Goal: Navigation & Orientation: Find specific page/section

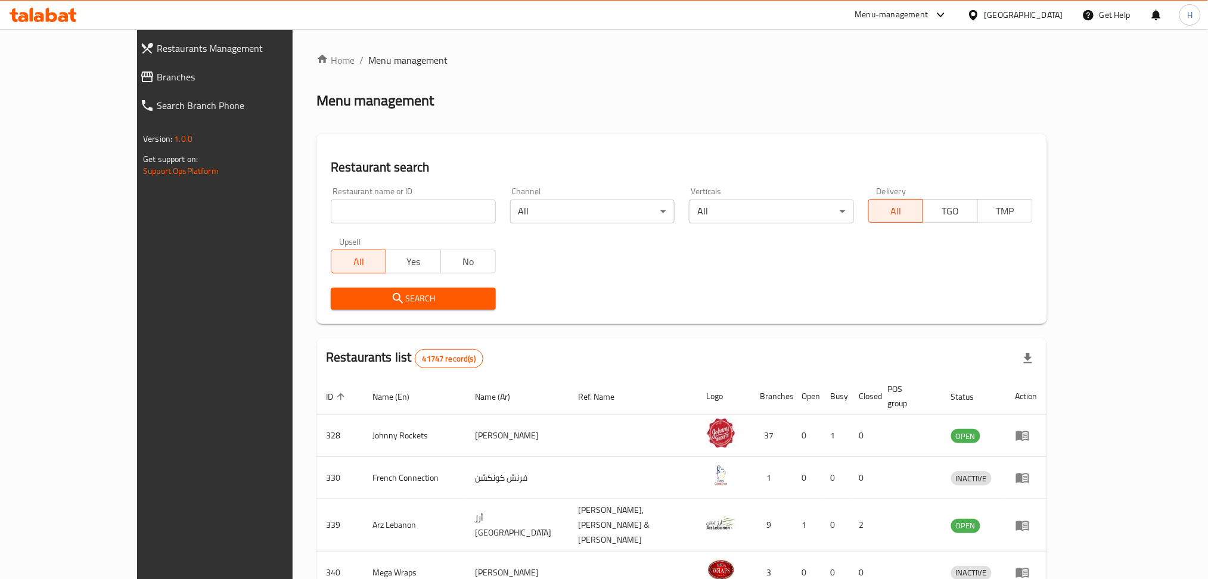
click at [157, 72] on span "Branches" at bounding box center [243, 77] width 173 height 14
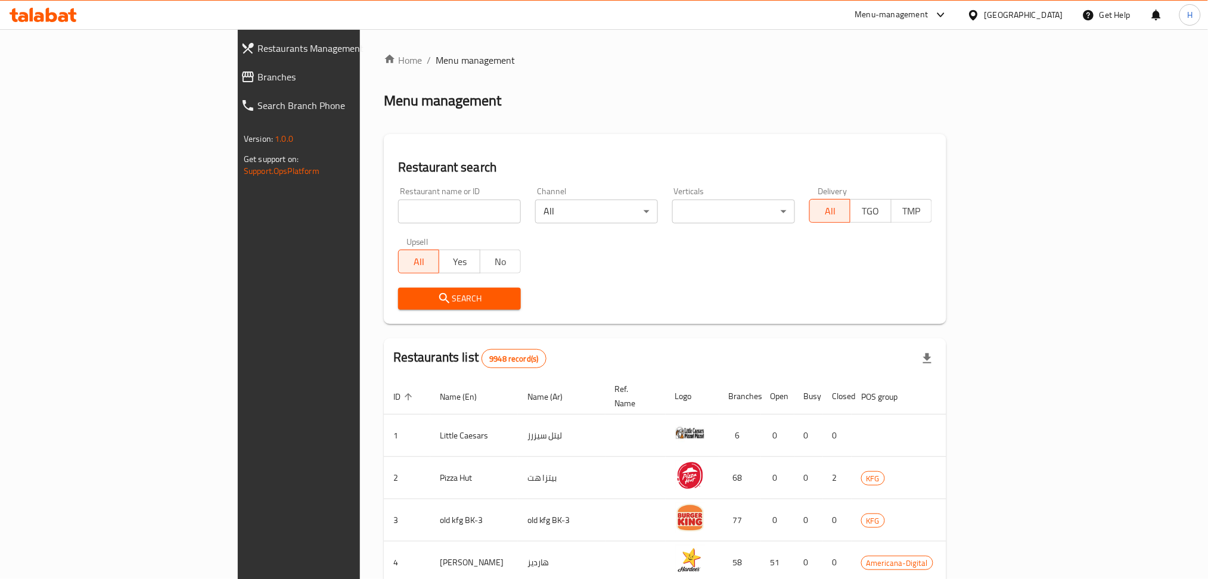
click at [257, 73] on span "Branches" at bounding box center [343, 77] width 173 height 14
click at [1051, 13] on div "Kuwait" at bounding box center [1023, 14] width 79 height 13
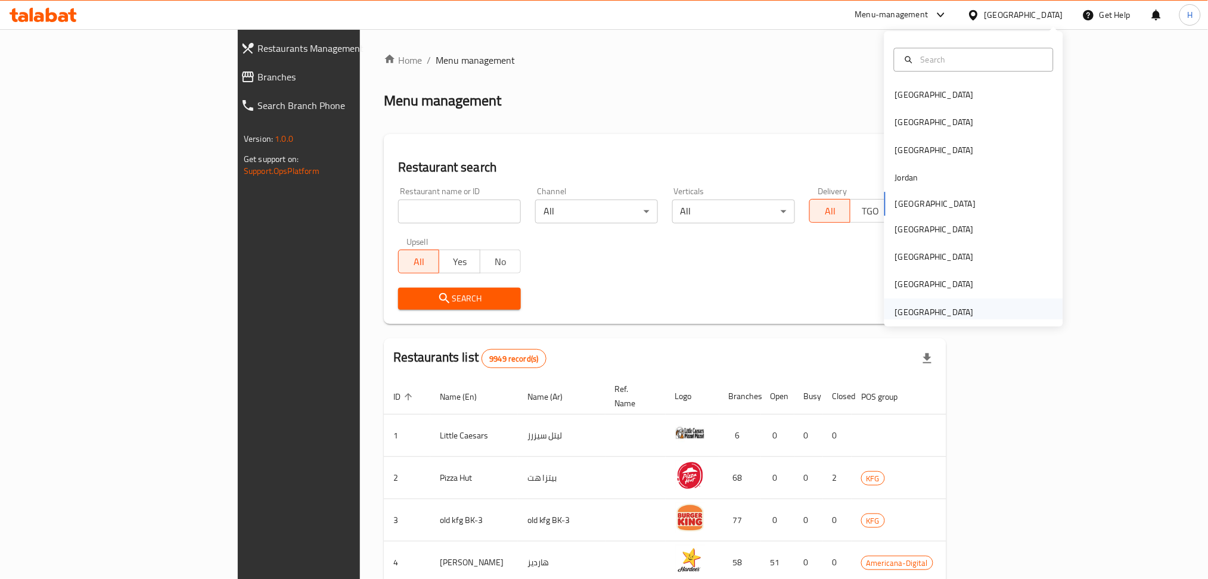
click at [955, 307] on div "[GEOGRAPHIC_DATA]" at bounding box center [934, 312] width 79 height 13
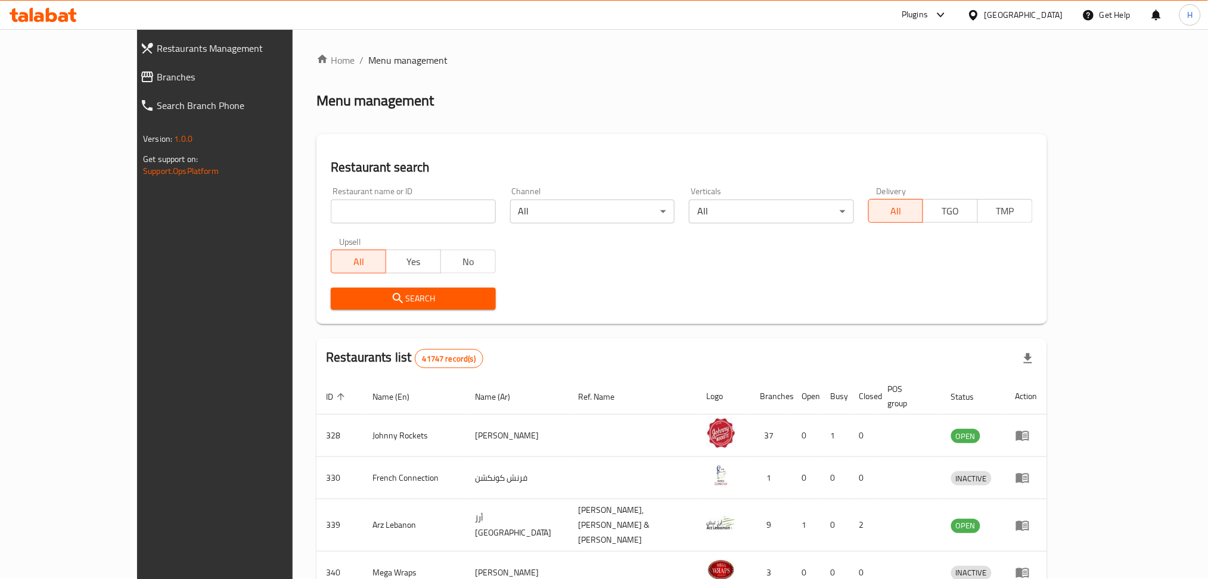
click at [157, 70] on span "Branches" at bounding box center [243, 77] width 173 height 14
